Goal: Information Seeking & Learning: Understand process/instructions

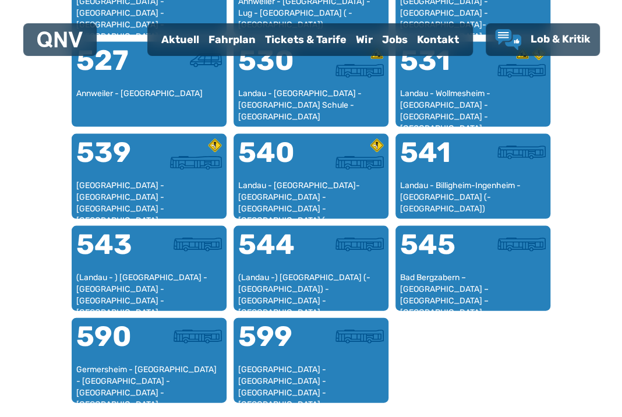
scroll to position [1058, 0]
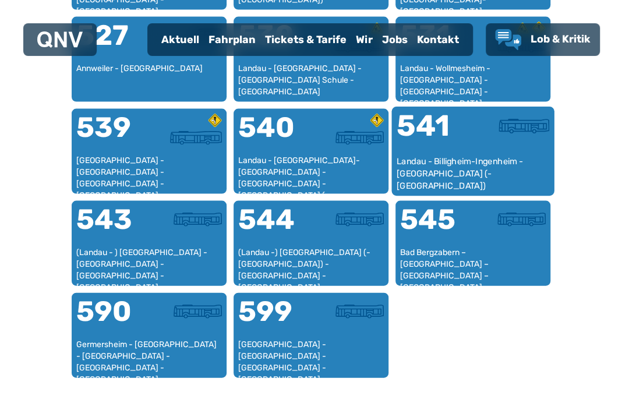
click at [442, 131] on div "541" at bounding box center [435, 134] width 76 height 44
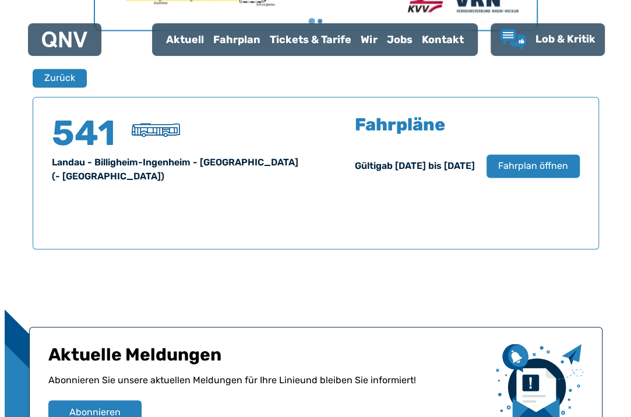
scroll to position [766, 0]
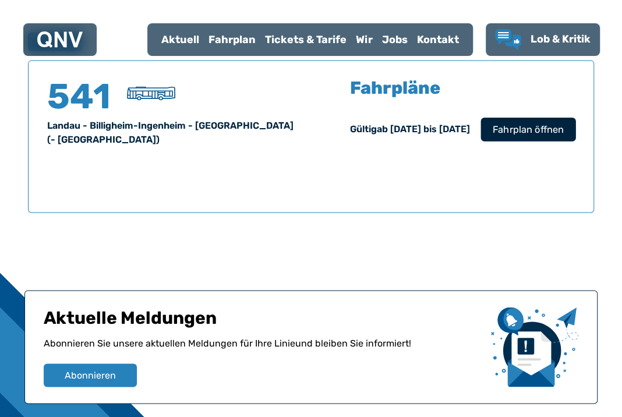
click at [526, 123] on span "Fahrplan öffnen" at bounding box center [528, 129] width 71 height 14
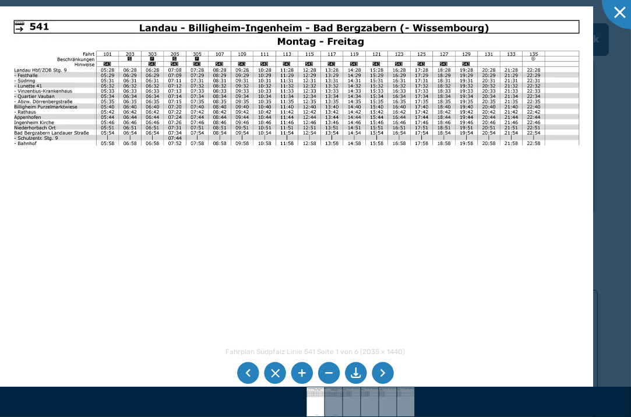
click at [377, 374] on li at bounding box center [383, 373] width 22 height 22
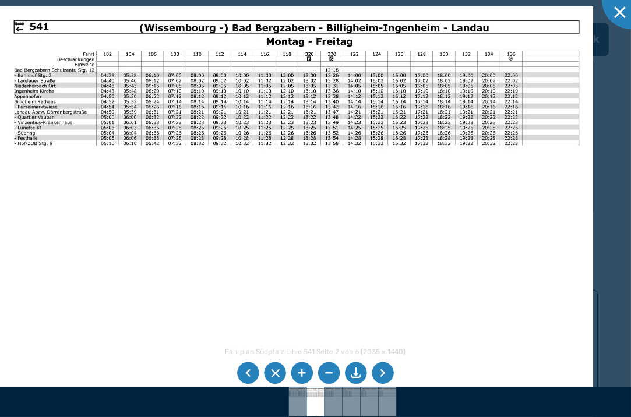
click at [368, 376] on ul at bounding box center [315, 373] width 161 height 26
click at [380, 372] on li at bounding box center [383, 373] width 22 height 22
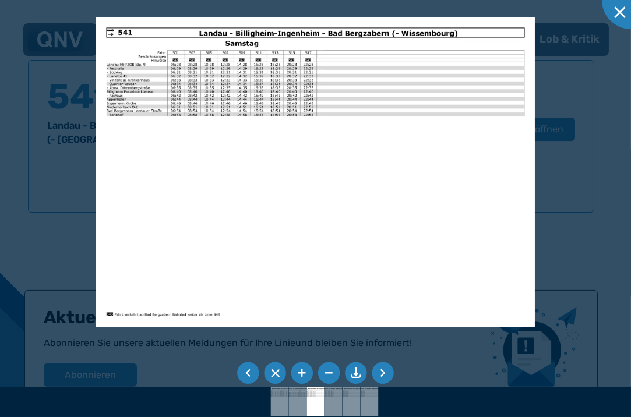
click at [380, 372] on li at bounding box center [383, 373] width 22 height 22
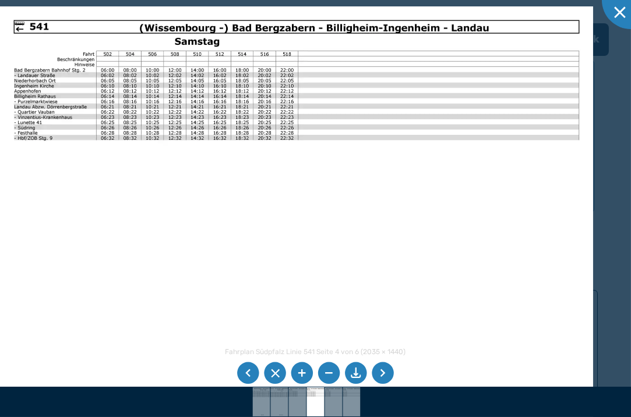
click at [248, 373] on li at bounding box center [248, 373] width 22 height 22
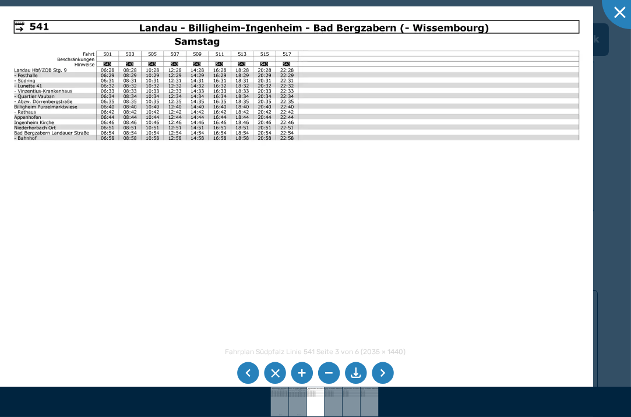
click at [248, 373] on li at bounding box center [248, 373] width 22 height 22
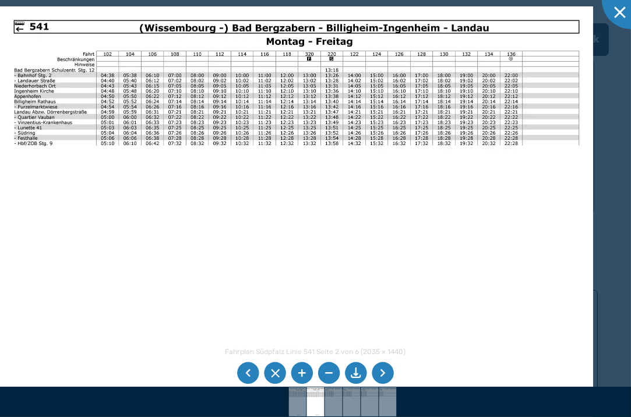
click at [382, 374] on li at bounding box center [383, 373] width 22 height 22
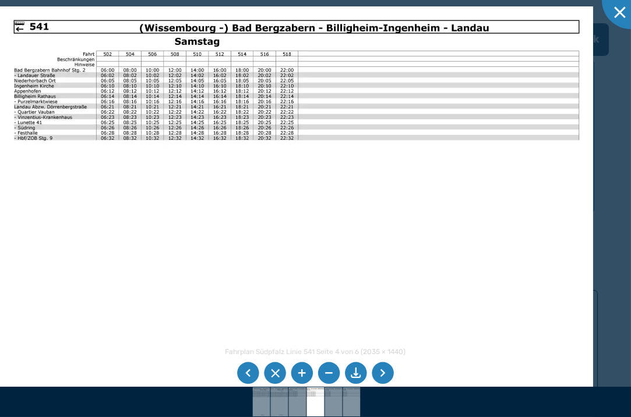
click at [382, 374] on li at bounding box center [383, 373] width 22 height 22
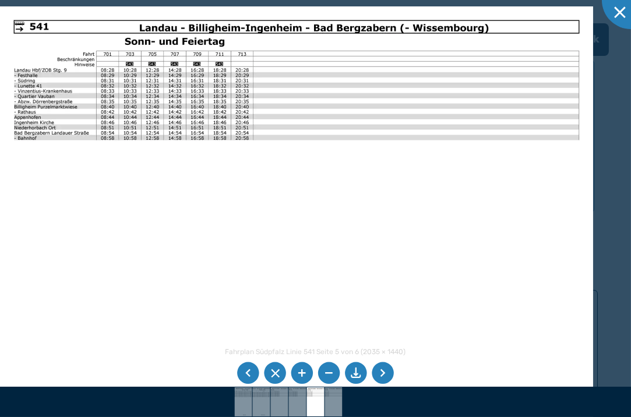
click at [382, 374] on li at bounding box center [383, 373] width 22 height 22
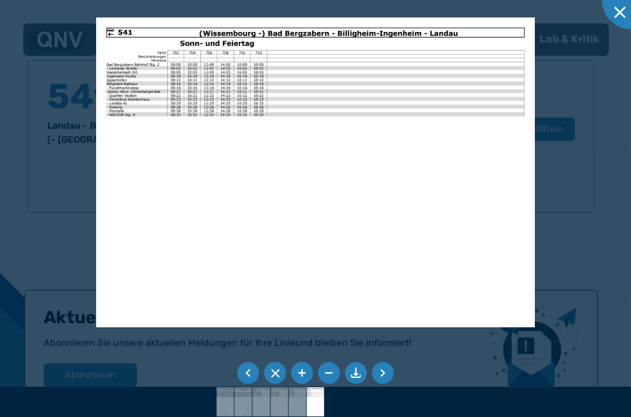
click at [382, 374] on li at bounding box center [383, 373] width 22 height 22
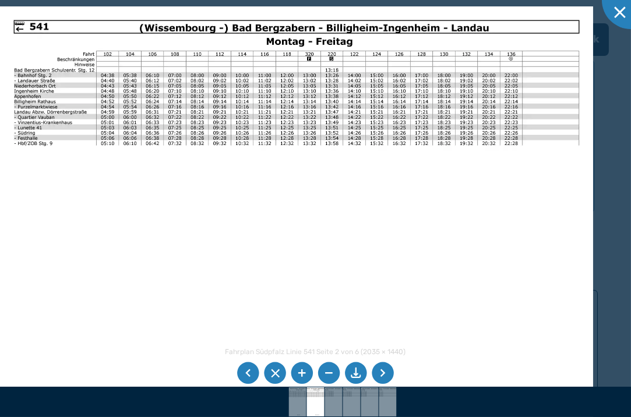
click at [381, 375] on li at bounding box center [383, 373] width 22 height 22
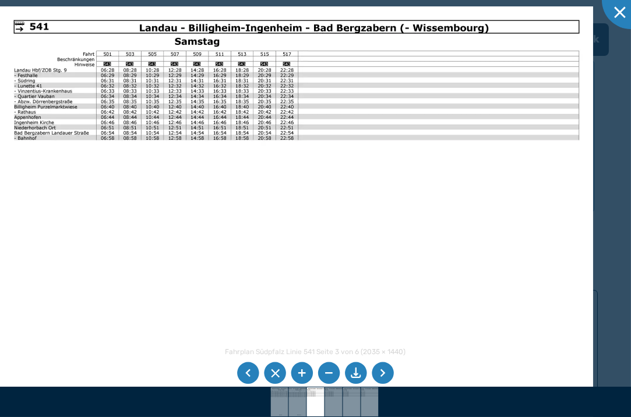
click at [382, 375] on li at bounding box center [383, 373] width 22 height 22
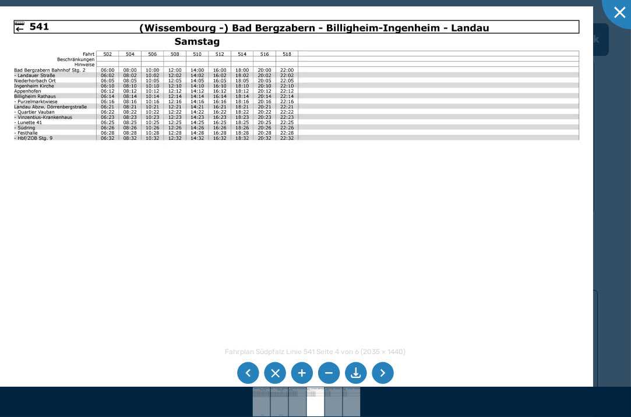
click at [380, 377] on li at bounding box center [383, 373] width 22 height 22
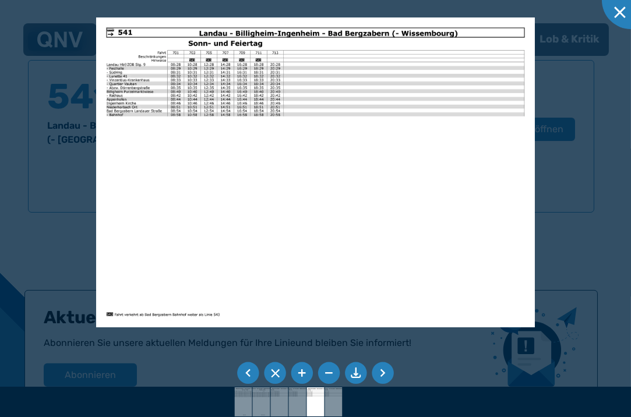
click at [380, 377] on li at bounding box center [383, 373] width 22 height 22
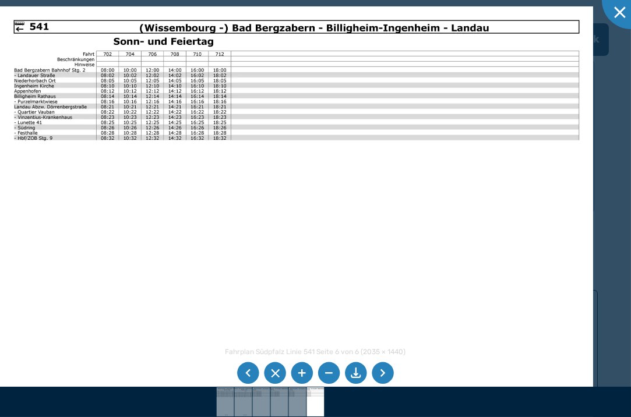
click at [380, 377] on li at bounding box center [383, 373] width 22 height 22
